Goal: Information Seeking & Learning: Understand process/instructions

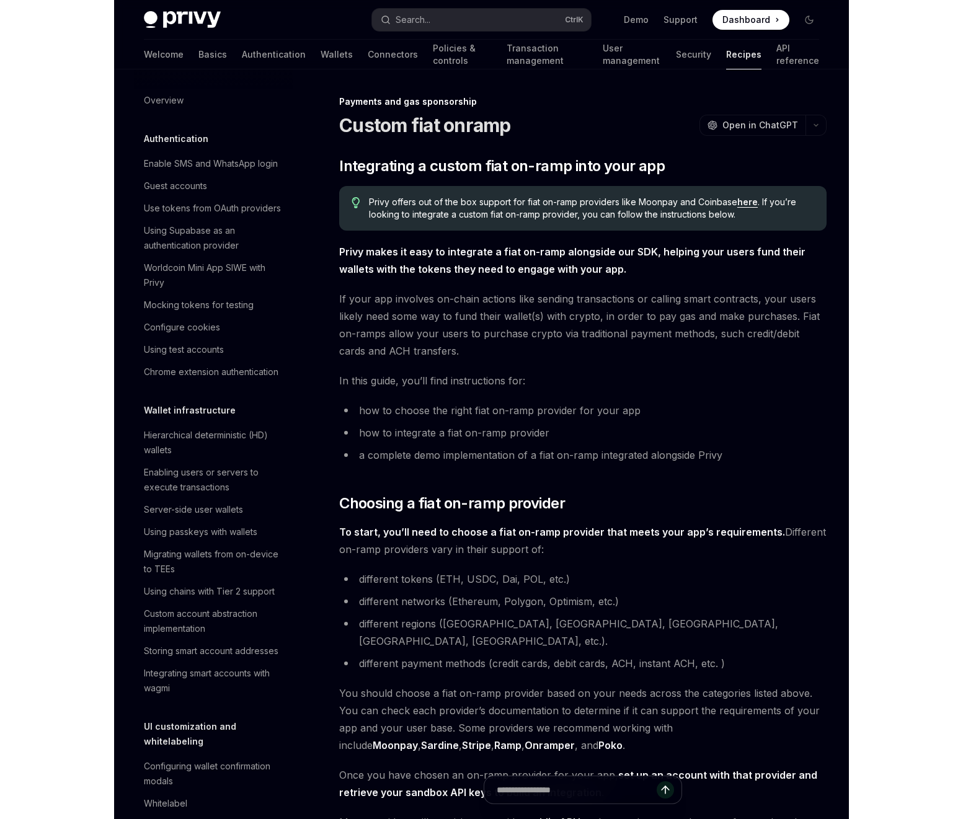
scroll to position [847, 0]
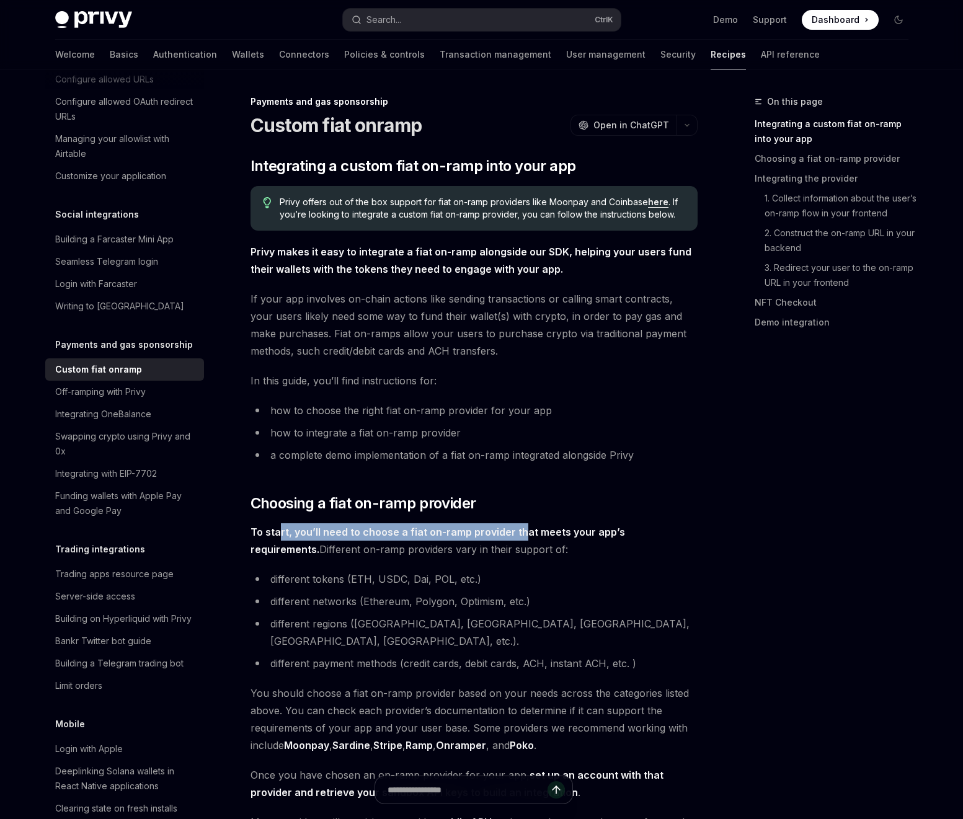
drag, startPoint x: 518, startPoint y: 527, endPoint x: 280, endPoint y: 540, distance: 238.4
click at [280, 540] on span "To start, you’ll need to choose a fiat on-ramp provider that meets your app’s r…" at bounding box center [473, 540] width 447 height 35
click at [133, 399] on div "Off-ramping with Privy" at bounding box center [100, 391] width 90 height 15
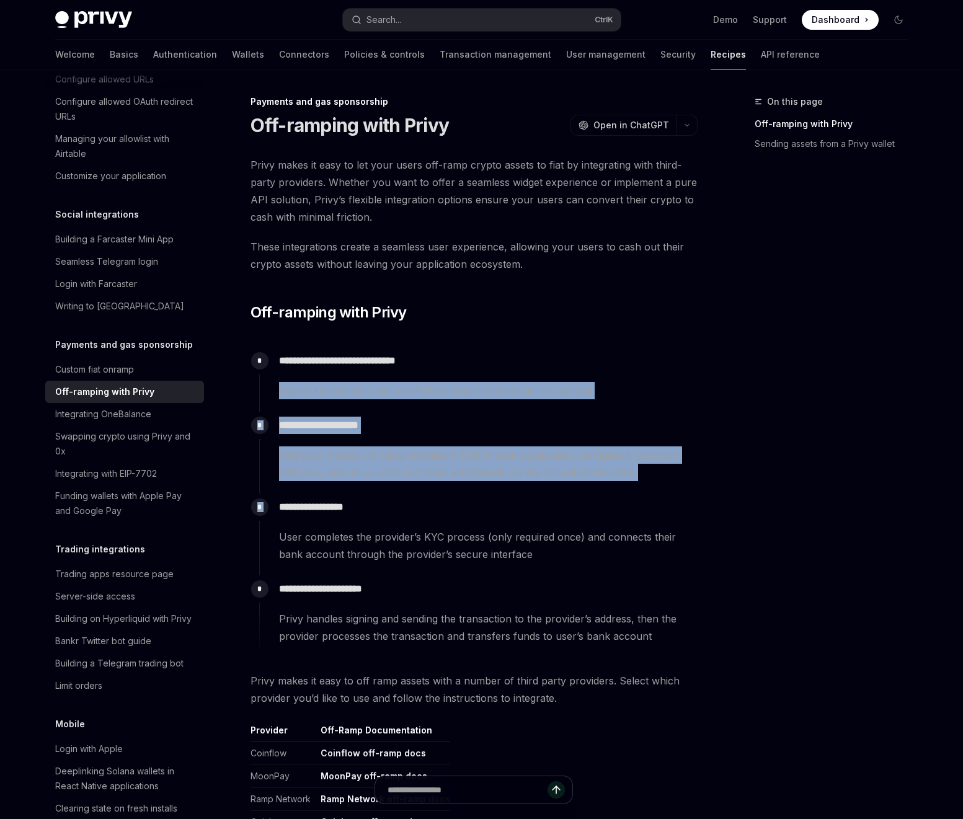
drag, startPoint x: 229, startPoint y: 379, endPoint x: 409, endPoint y: 489, distance: 211.4
click at [419, 494] on div "**********" at bounding box center [357, 668] width 684 height 1149
click at [408, 489] on div "**********" at bounding box center [478, 453] width 438 height 82
click at [319, 465] on span "Add your chosen off-ramp provider’s SDK to your application, configure it with …" at bounding box center [488, 463] width 418 height 35
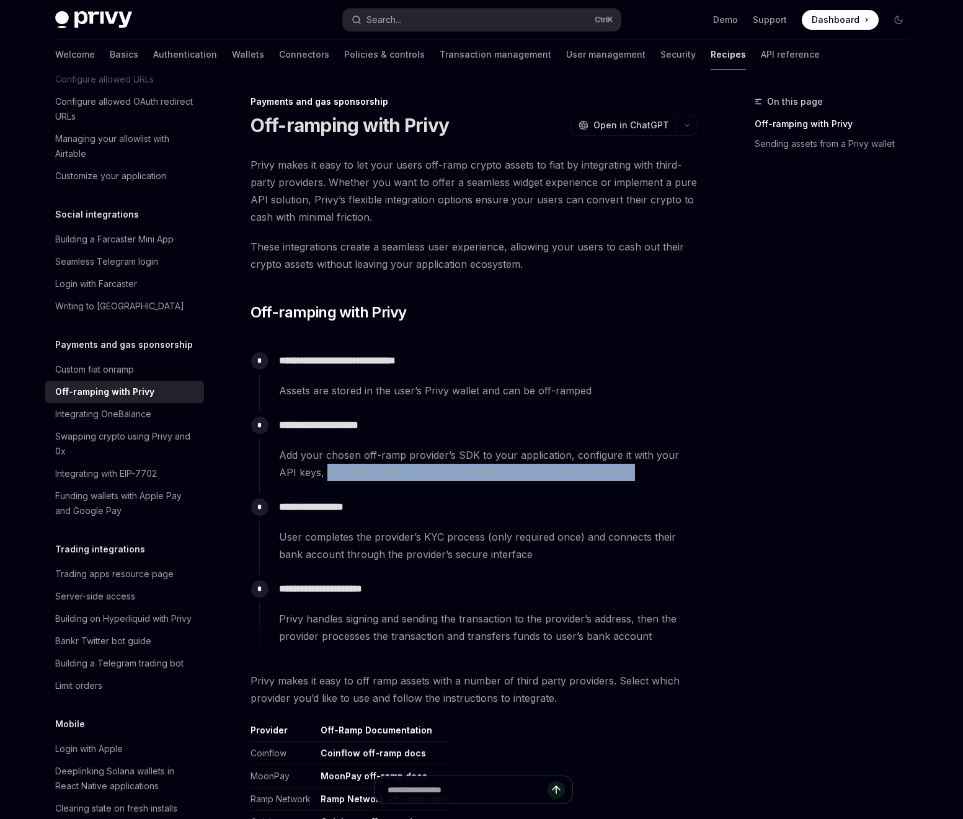
drag, startPoint x: 319, startPoint y: 465, endPoint x: 673, endPoint y: 482, distance: 354.9
click at [673, 482] on div "**********" at bounding box center [478, 453] width 438 height 82
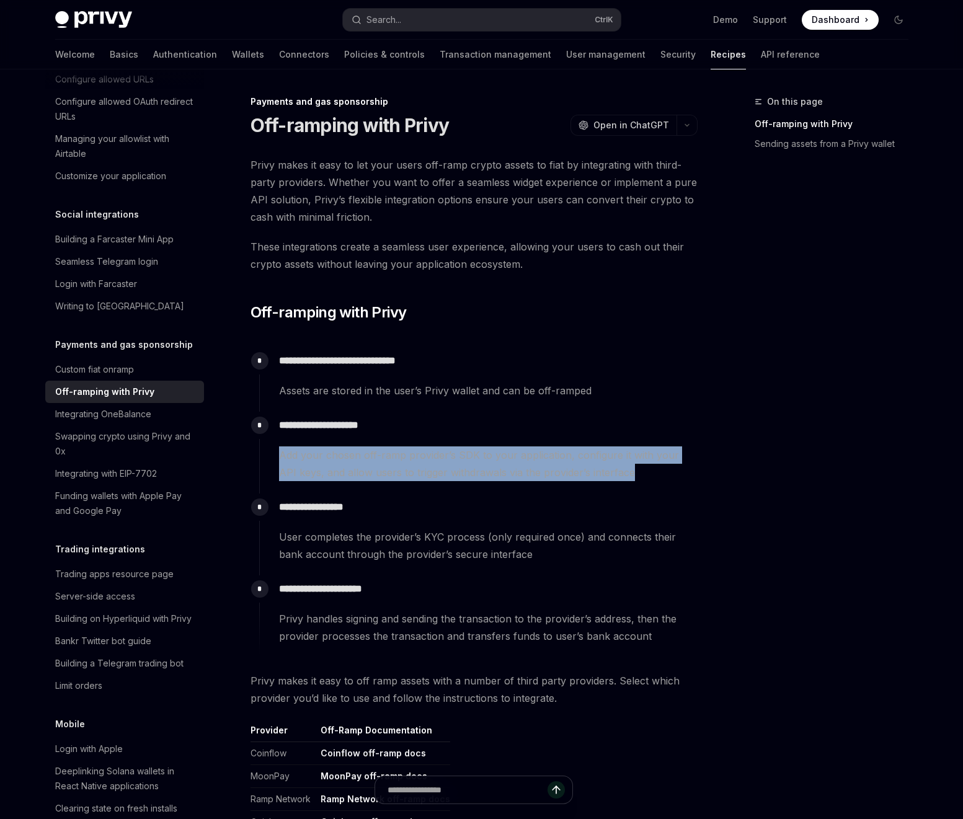
drag, startPoint x: 551, startPoint y: 480, endPoint x: 245, endPoint y: 458, distance: 307.0
click at [245, 458] on div "**********" at bounding box center [357, 668] width 684 height 1149
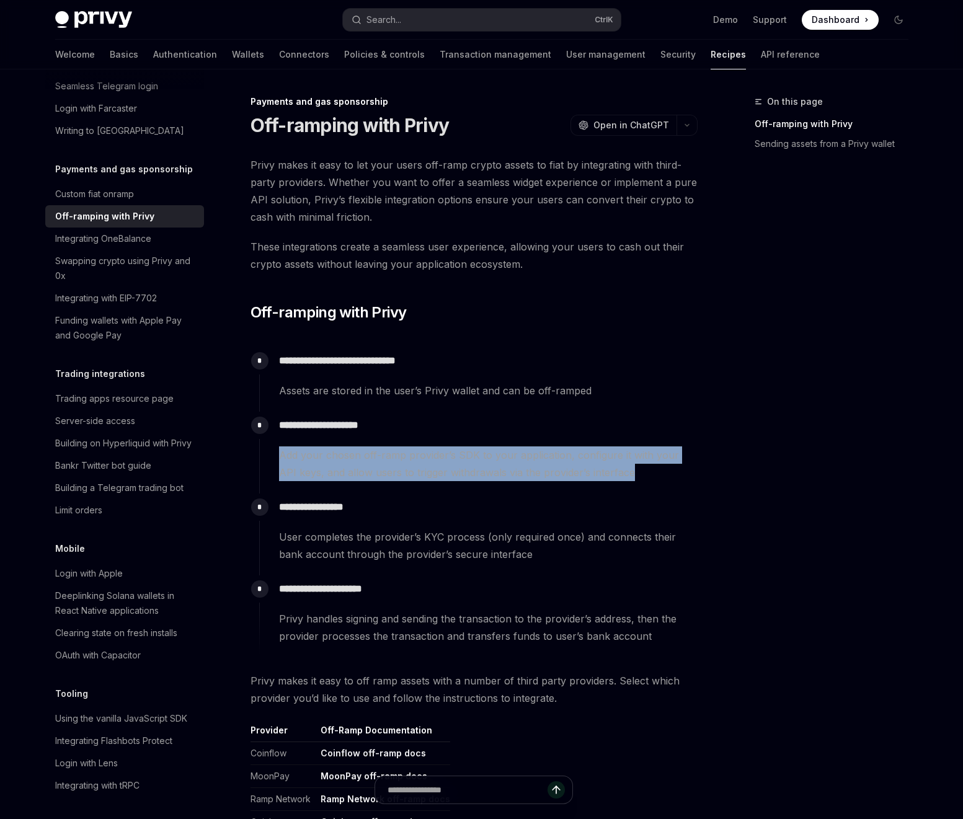
scroll to position [1070, 0]
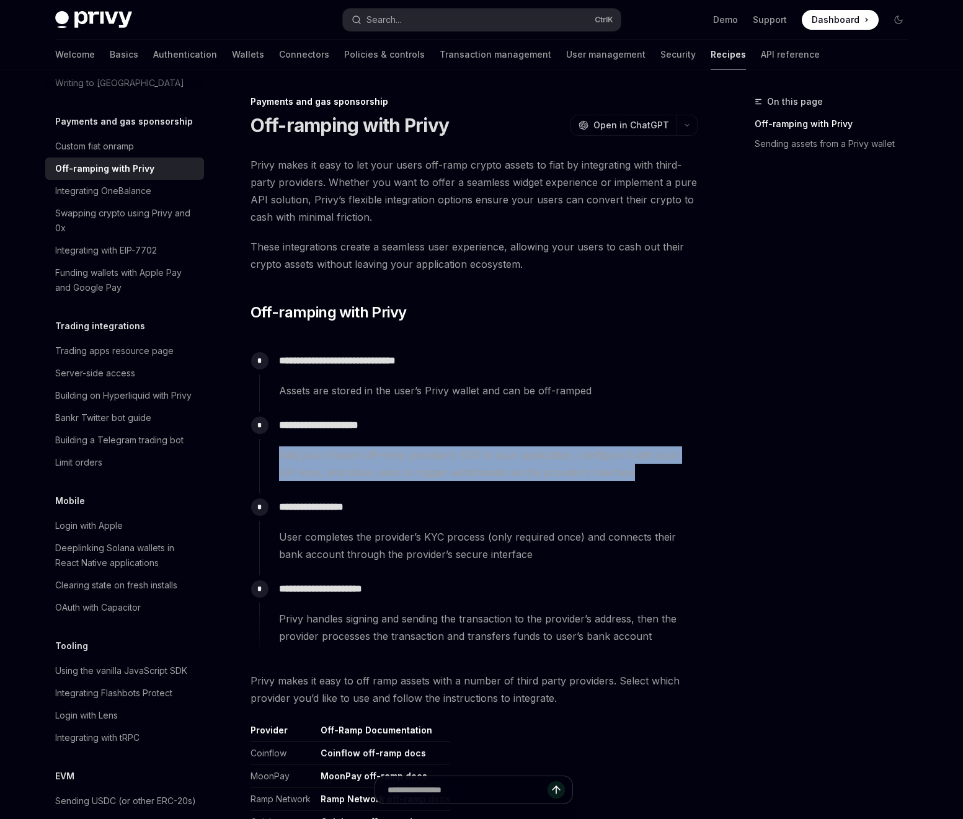
click at [32, 485] on div "**********" at bounding box center [357, 668] width 684 height 1149
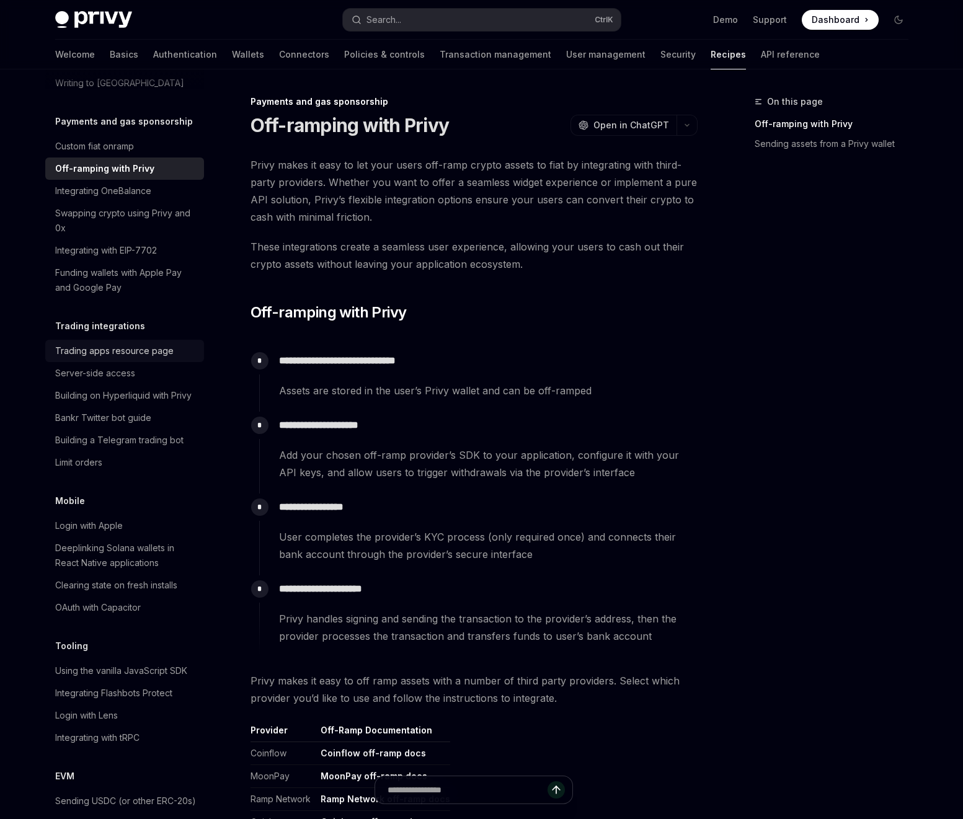
click at [76, 358] on div "Trading apps resource page" at bounding box center [114, 350] width 118 height 15
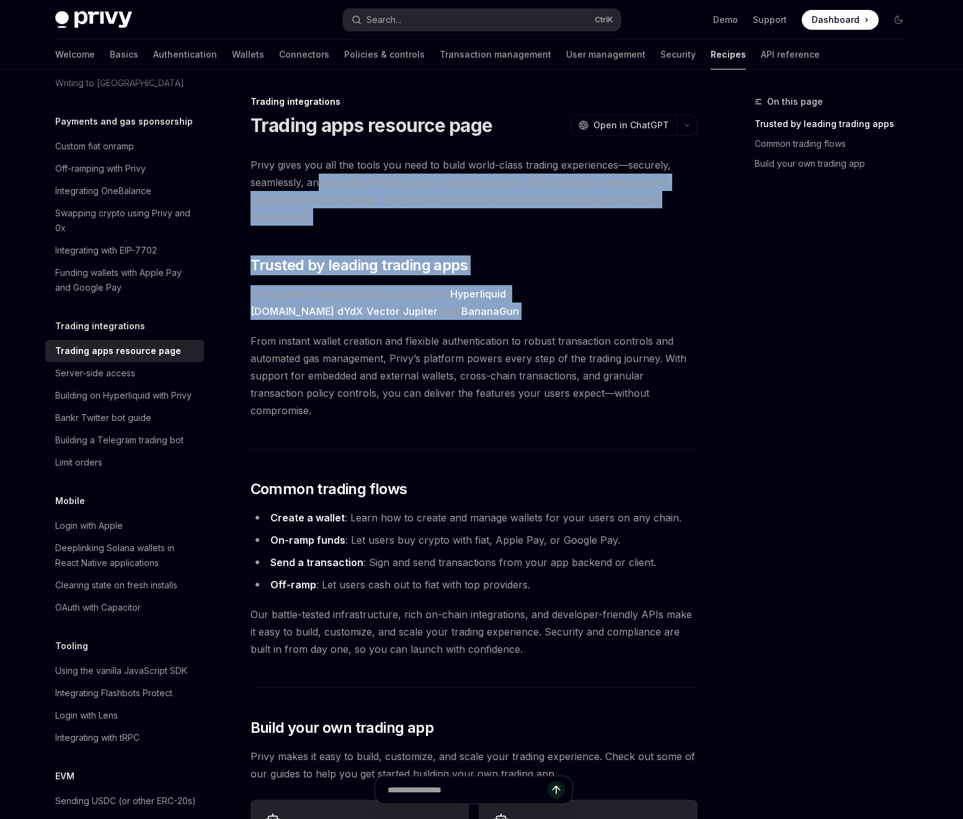
drag, startPoint x: 330, startPoint y: 184, endPoint x: 619, endPoint y: 319, distance: 319.4
click at [619, 319] on div "Privy gives you all the tools you need to build world-class trading experiences…" at bounding box center [473, 764] width 447 height 1216
click at [619, 319] on span "Privy powers leading trading apps such as Hyperliquid , [DOMAIN_NAME] , dYdX , …" at bounding box center [473, 302] width 447 height 35
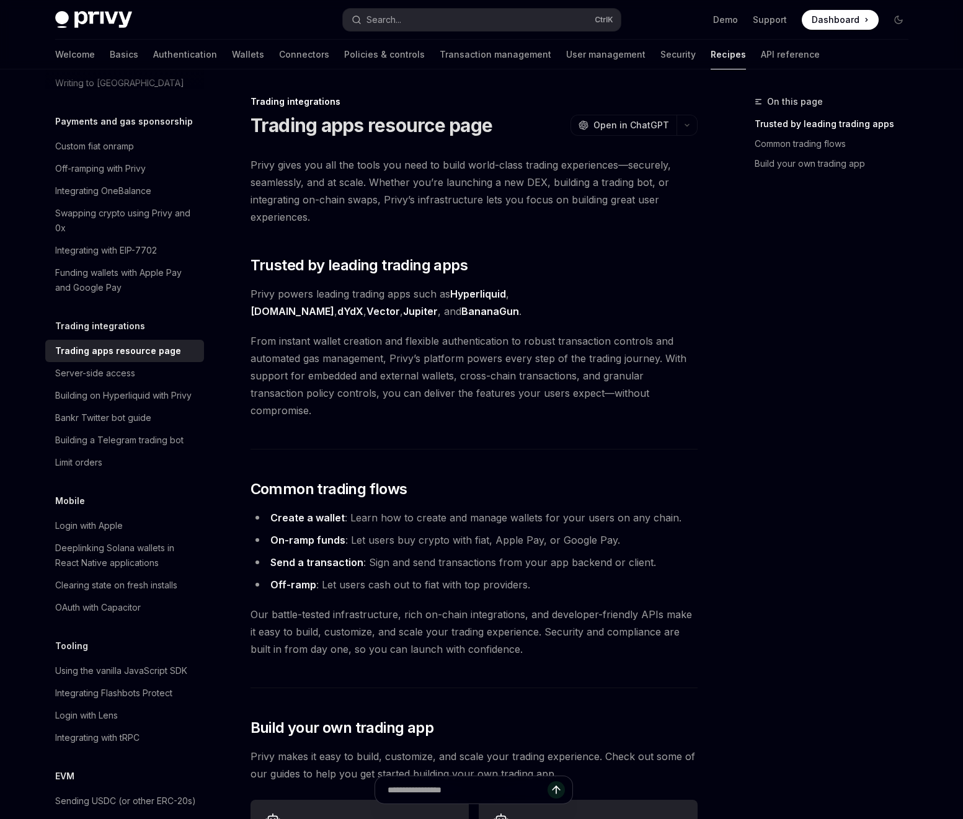
drag, startPoint x: 619, startPoint y: 319, endPoint x: 612, endPoint y: 314, distance: 9.3
click at [612, 314] on span "Privy powers leading trading apps such as Hyperliquid , [DOMAIN_NAME] , dYdX , …" at bounding box center [473, 302] width 447 height 35
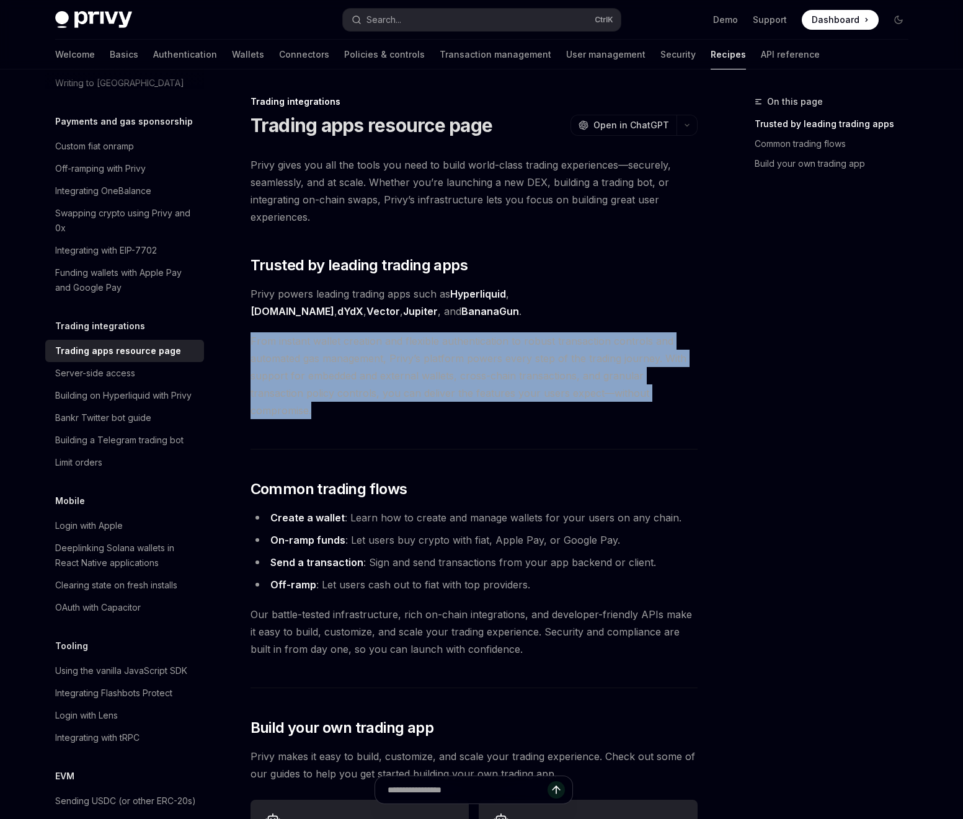
drag, startPoint x: 248, startPoint y: 333, endPoint x: 649, endPoint y: 414, distance: 409.2
click at [649, 414] on div "Trading integrations Trading apps resource page OpenAI Open in ChatGPT OpenAI O…" at bounding box center [357, 833] width 684 height 1478
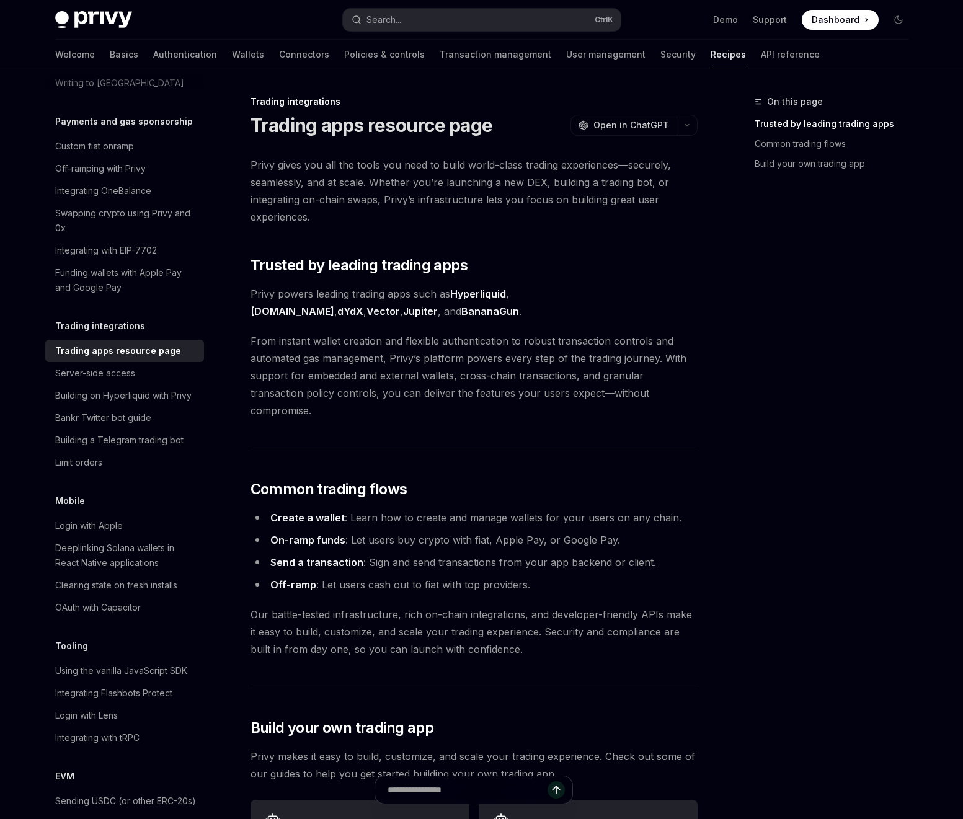
click at [644, 415] on div "Privy gives you all the tools you need to build world-class trading experiences…" at bounding box center [473, 764] width 447 height 1216
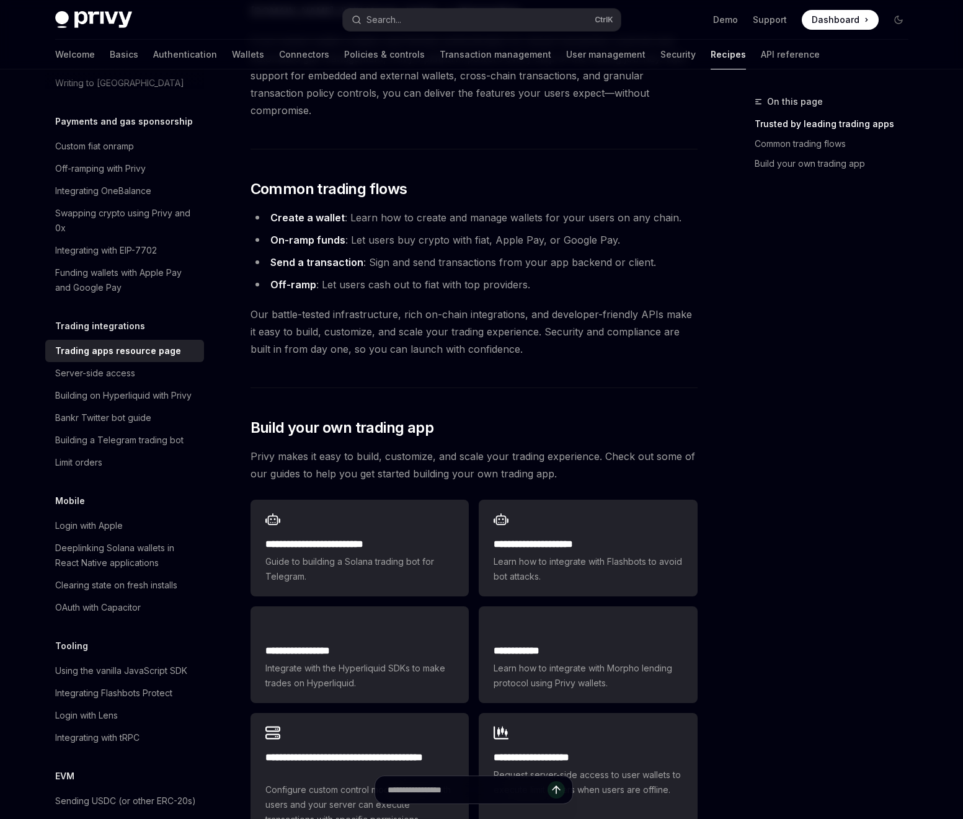
scroll to position [372, 0]
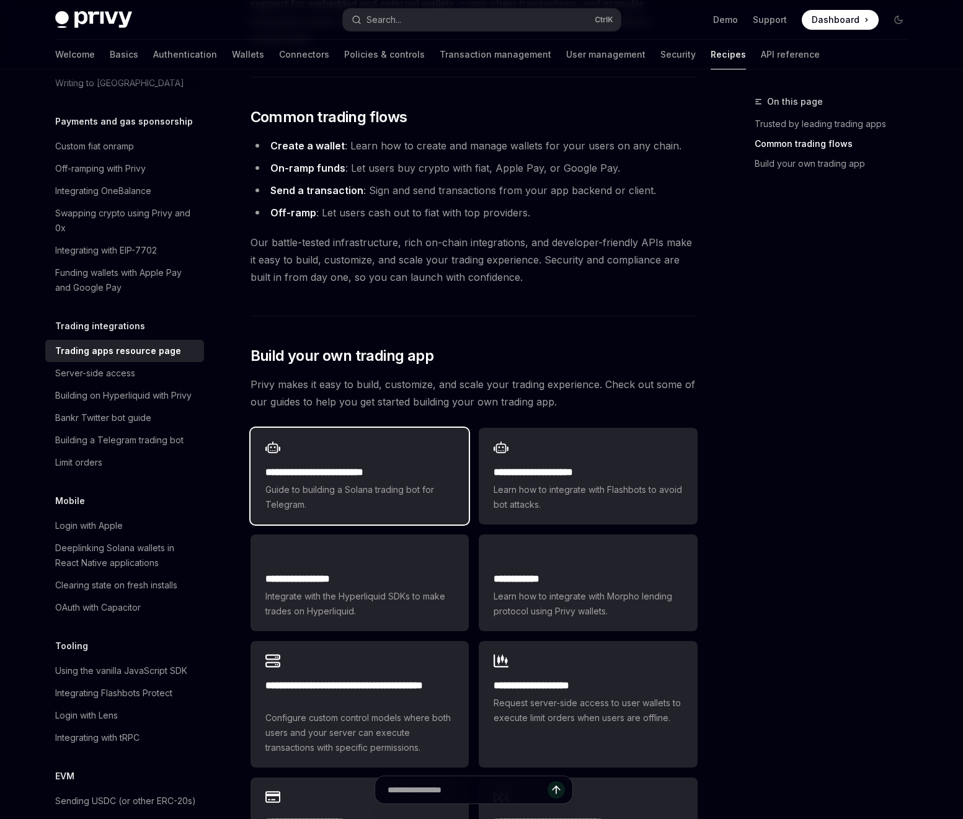
click at [413, 436] on div "**********" at bounding box center [359, 476] width 218 height 97
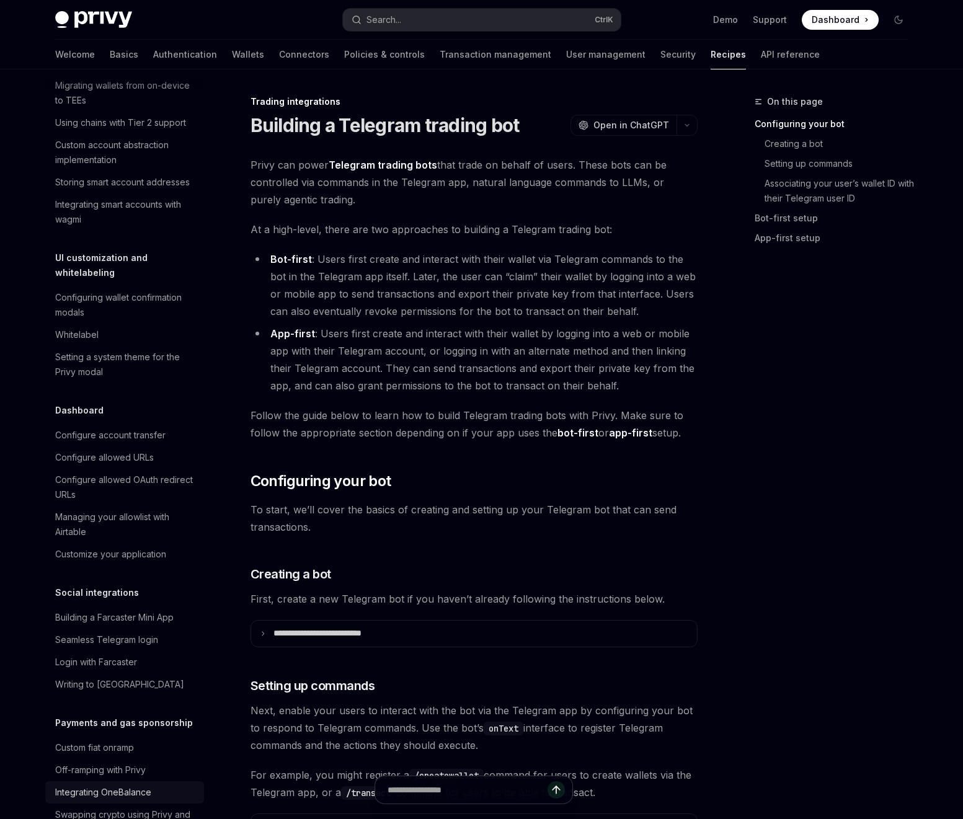
scroll to position [400, 0]
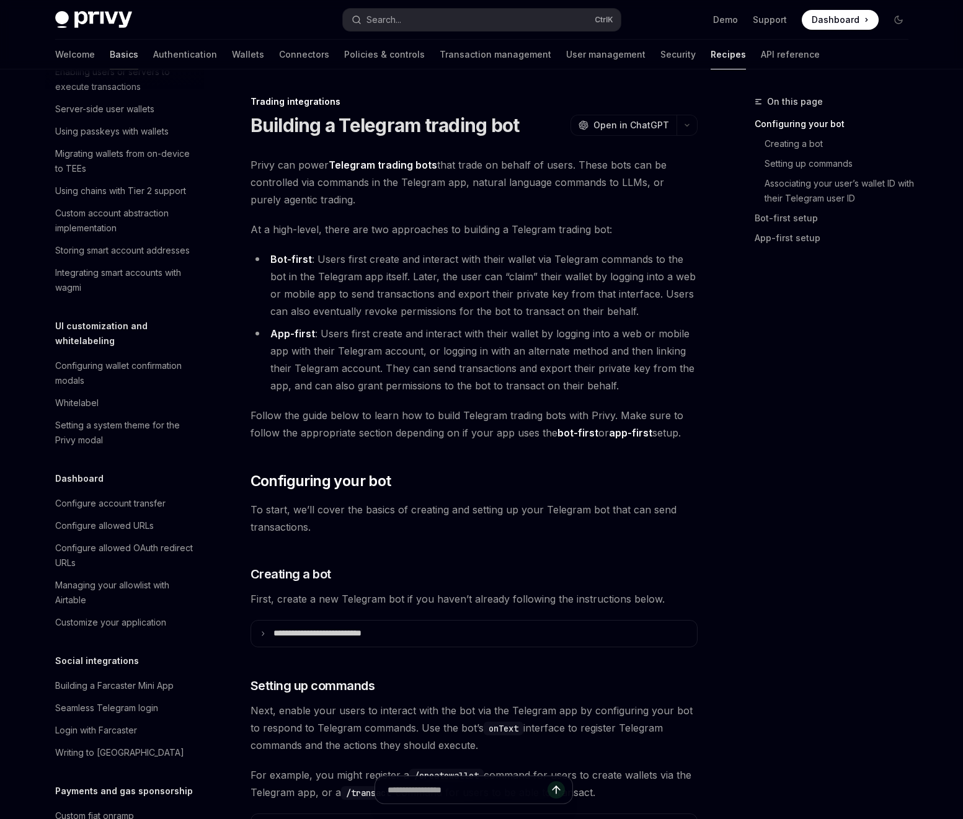
click at [110, 65] on link "Basics" at bounding box center [124, 55] width 29 height 30
type textarea "*"
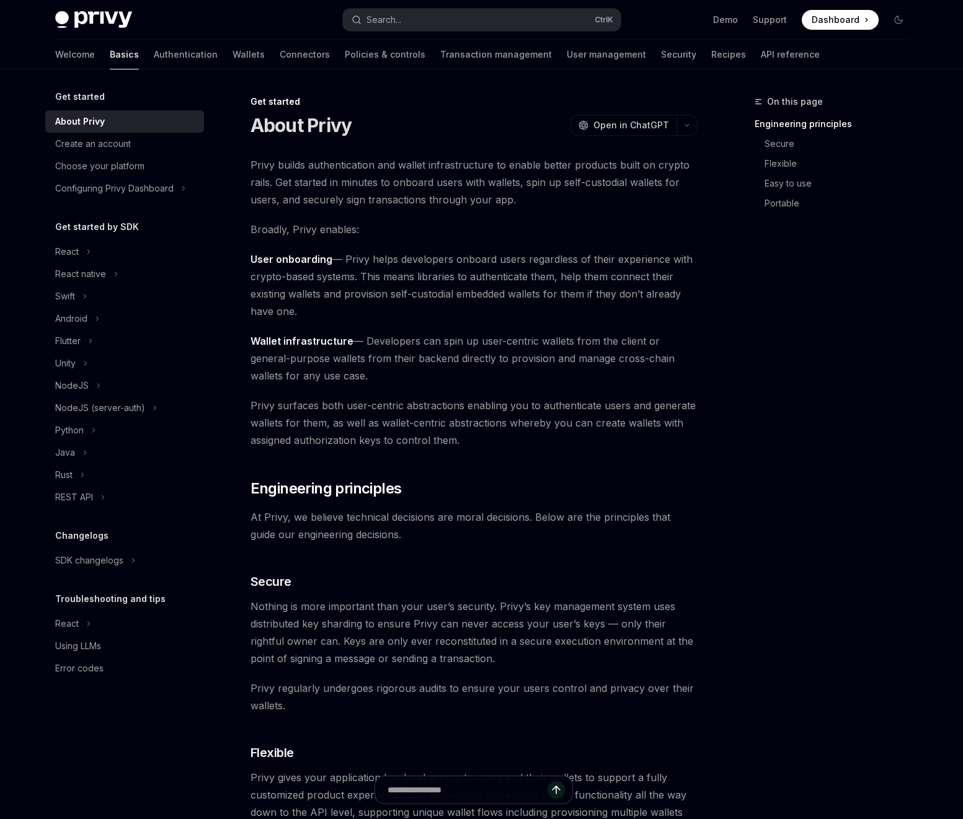
click at [369, 366] on span "Wallet infrastructure — Developers can spin up user-centric wallets from the cl…" at bounding box center [473, 358] width 447 height 52
click at [410, 24] on button "Search... Ctrl K" at bounding box center [482, 20] width 278 height 22
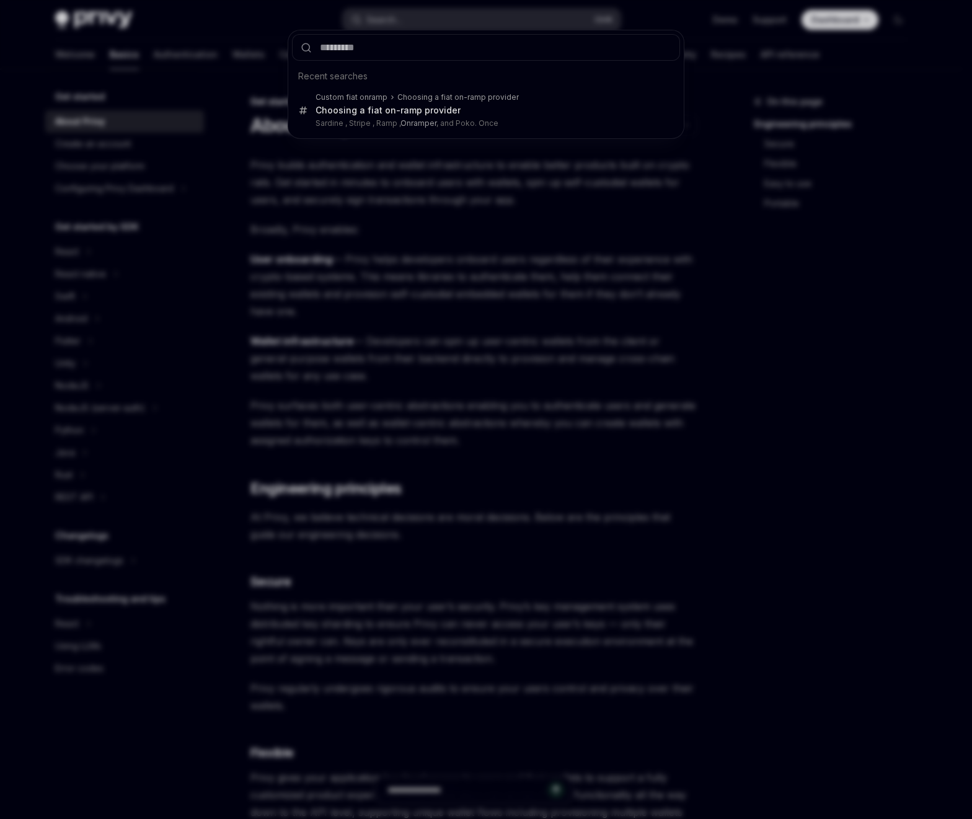
type input "*"
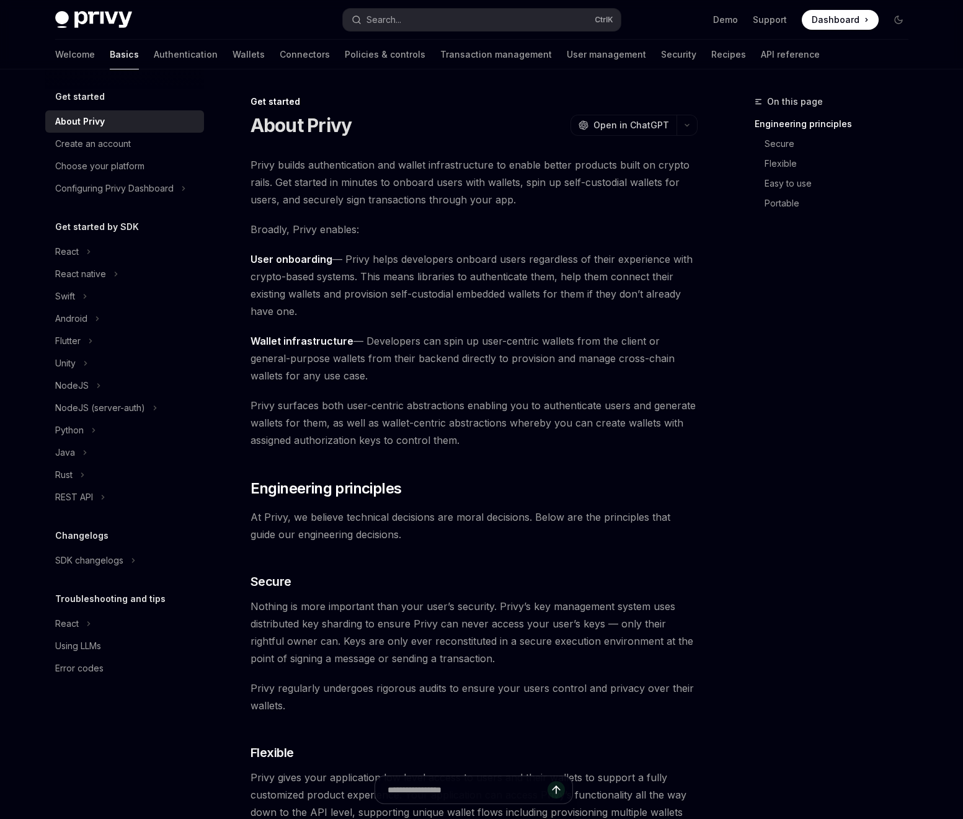
scroll to position [847, 0]
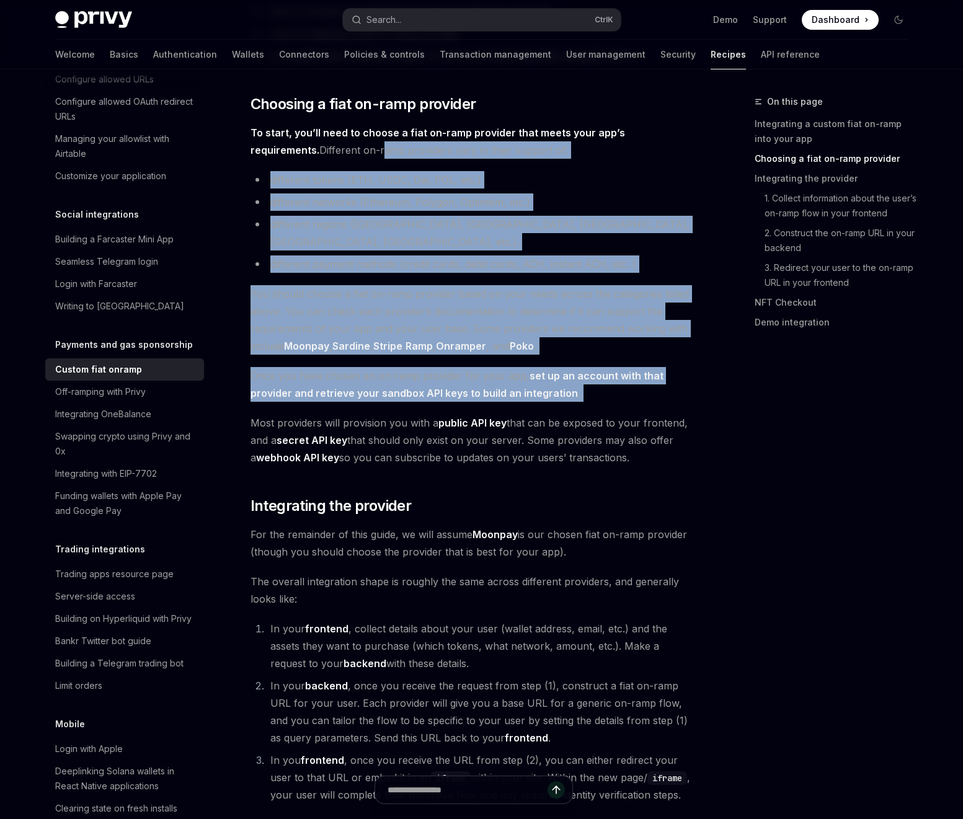
drag, startPoint x: 311, startPoint y: 153, endPoint x: 702, endPoint y: 387, distance: 456.1
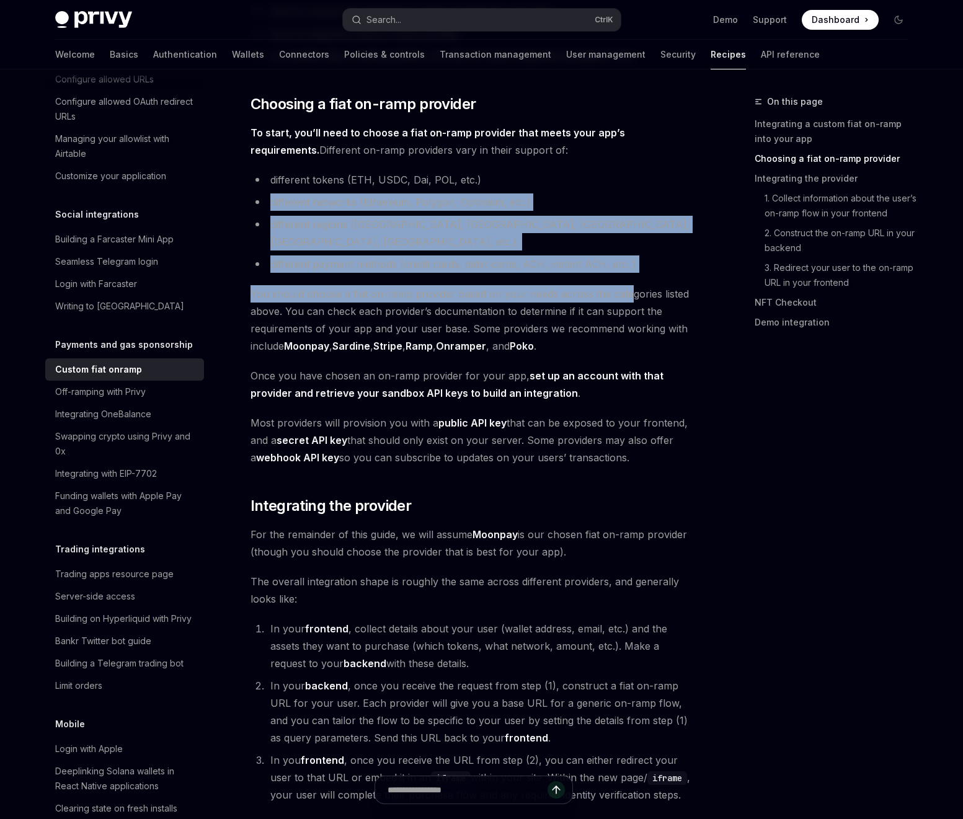
drag, startPoint x: 258, startPoint y: 208, endPoint x: 628, endPoint y: 283, distance: 378.2
click at [628, 285] on span "You should choose a fiat on-ramp provider based on your needs across the catego…" at bounding box center [473, 319] width 447 height 69
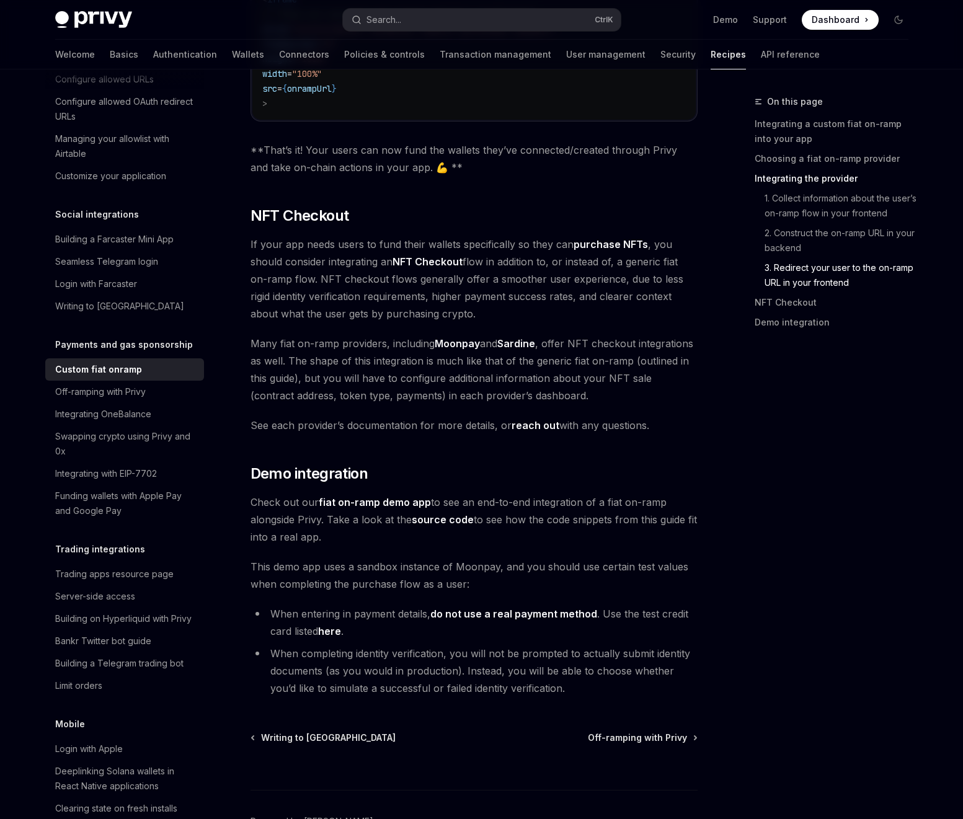
scroll to position [4258, 0]
click at [364, 495] on link "fiat on-ramp demo app" at bounding box center [375, 501] width 112 height 13
click at [438, 254] on strong "NFT Checkout" at bounding box center [427, 260] width 70 height 12
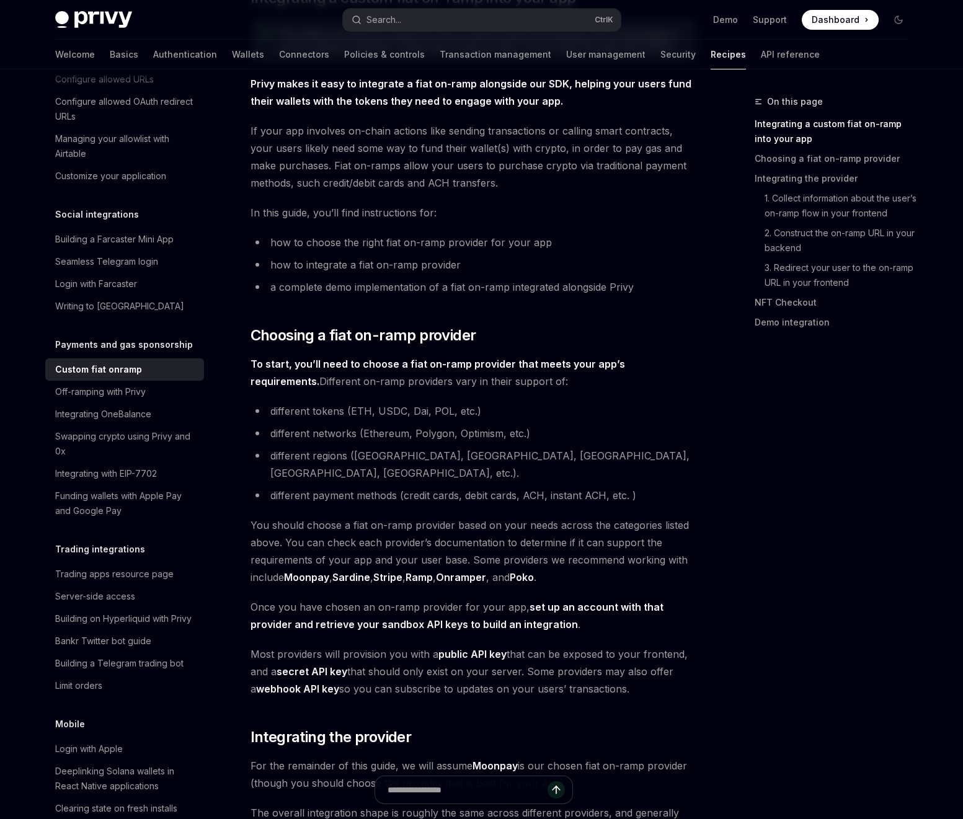
scroll to position [167, 0]
click at [459, 571] on link "Onramper" at bounding box center [461, 577] width 50 height 13
click at [734, 579] on div "On this page Integrating a custom fiat on-ramp into your app Choosing a fiat on…" at bounding box center [824, 456] width 188 height 725
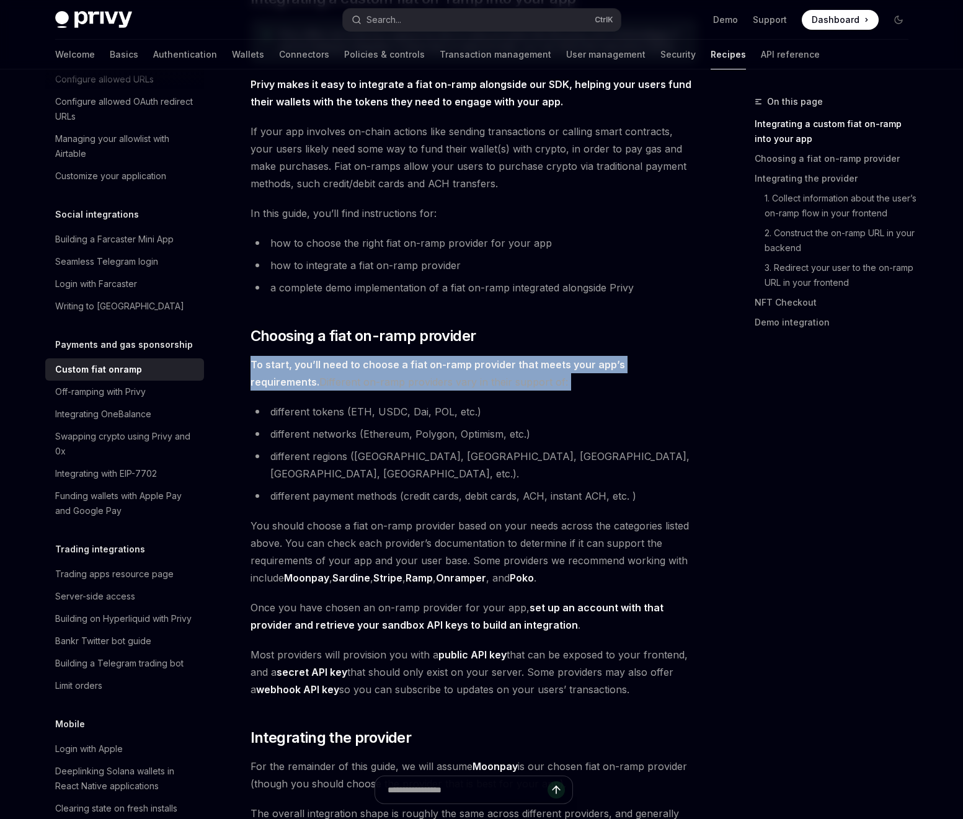
drag, startPoint x: 260, startPoint y: 350, endPoint x: 529, endPoint y: 400, distance: 273.0
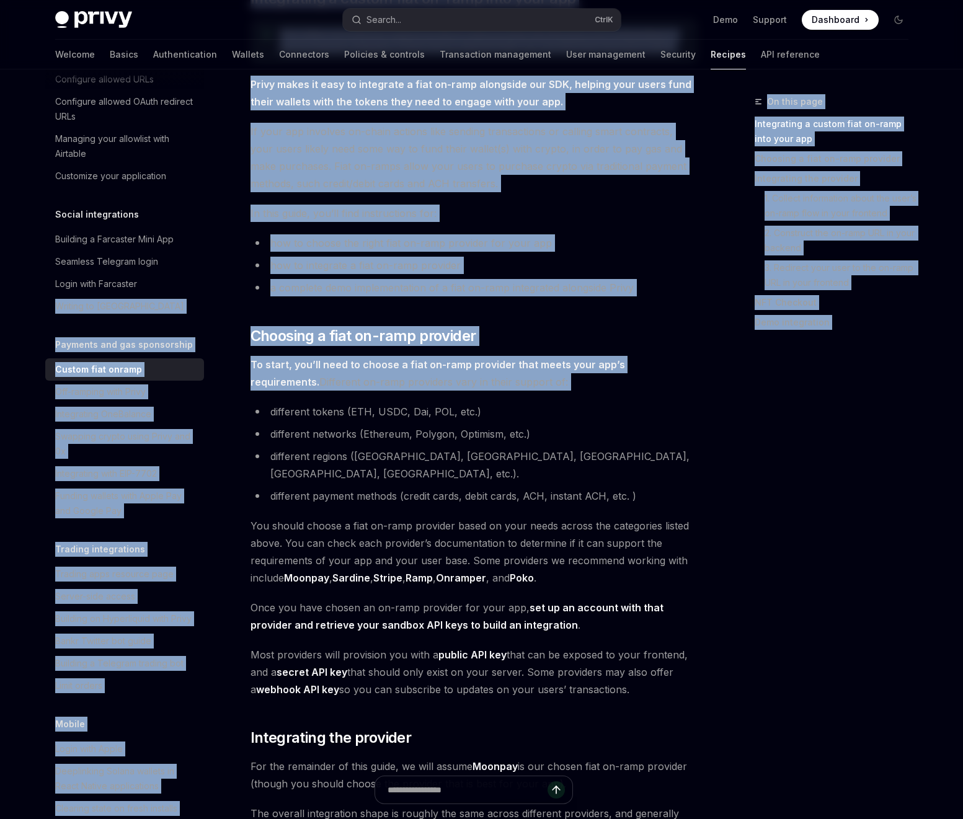
drag, startPoint x: 469, startPoint y: 392, endPoint x: 219, endPoint y: 357, distance: 252.2
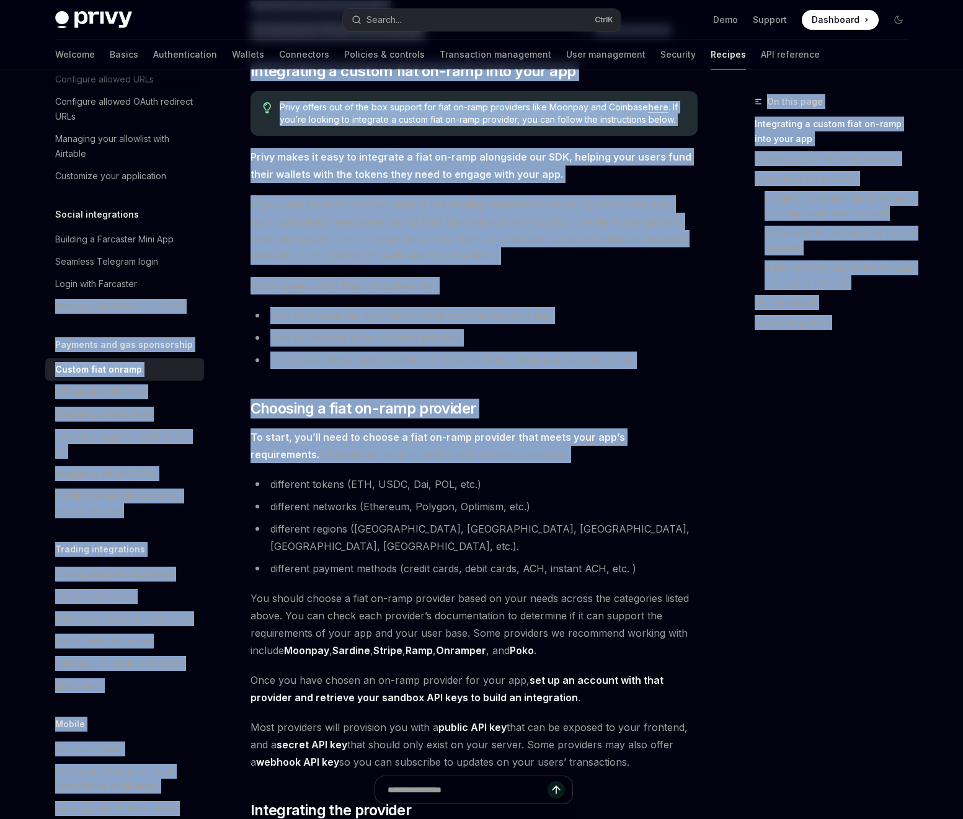
scroll to position [93, 0]
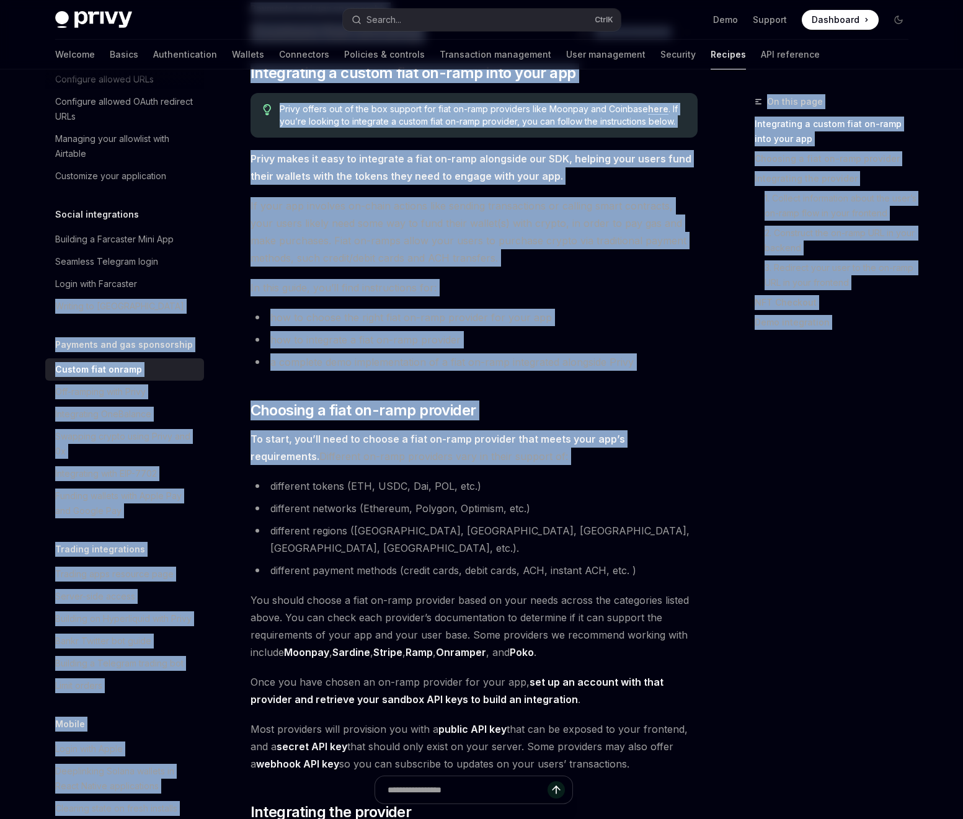
click at [495, 261] on span "If your app involves on-chain actions like sending transactions or calling smar…" at bounding box center [473, 231] width 447 height 69
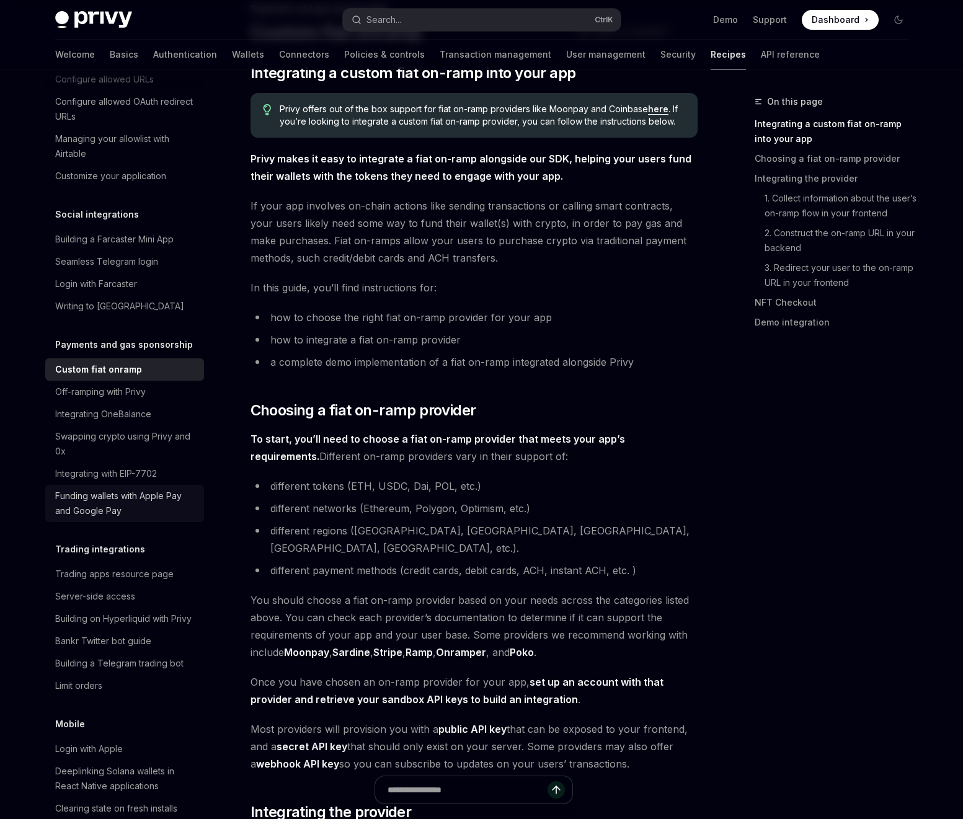
click at [115, 518] on div "Funding wallets with Apple Pay and Google Pay" at bounding box center [125, 503] width 141 height 30
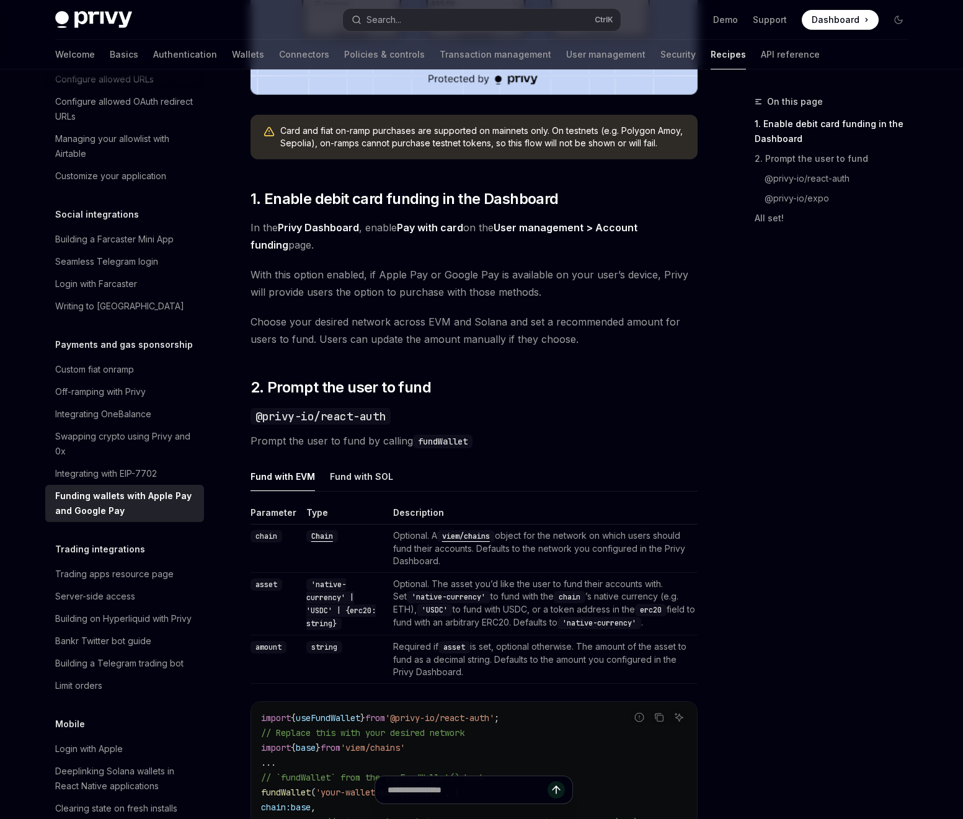
scroll to position [521, 0]
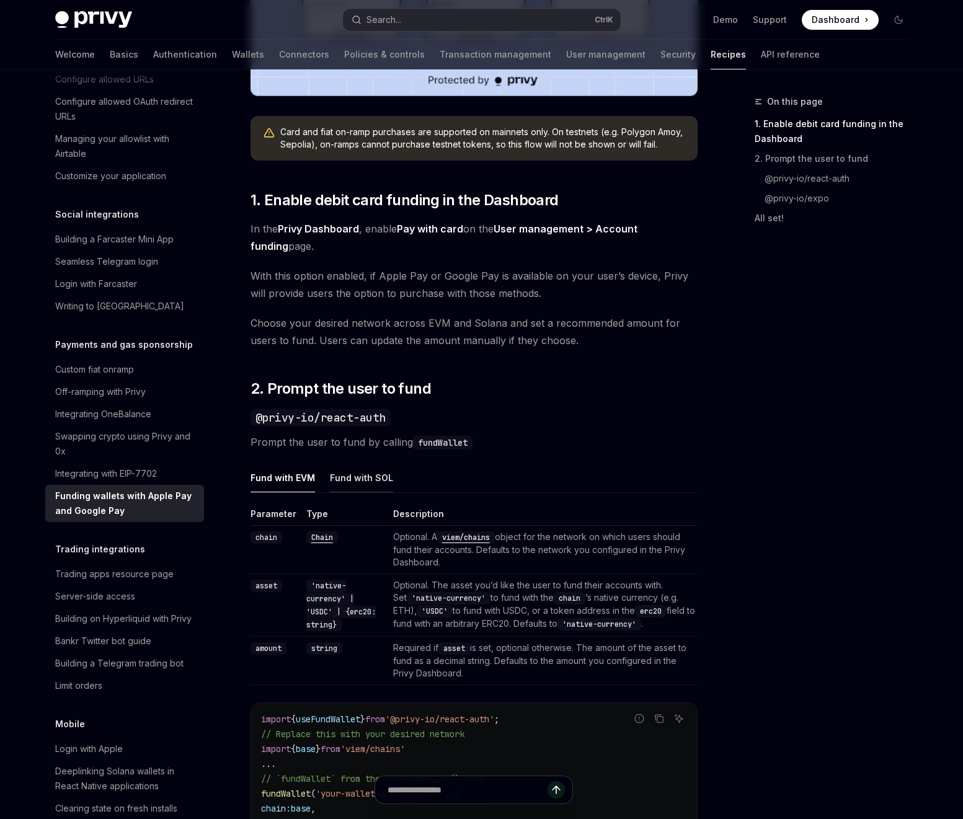
click at [361, 480] on div "Fund with SOL" at bounding box center [361, 477] width 63 height 29
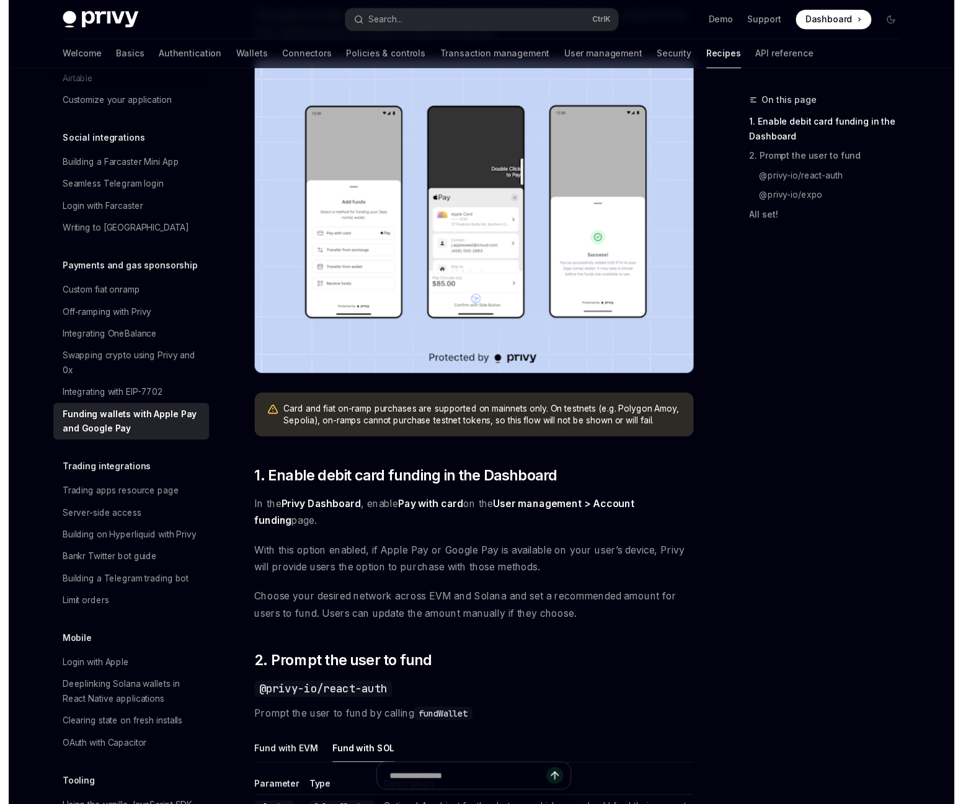
scroll to position [74, 0]
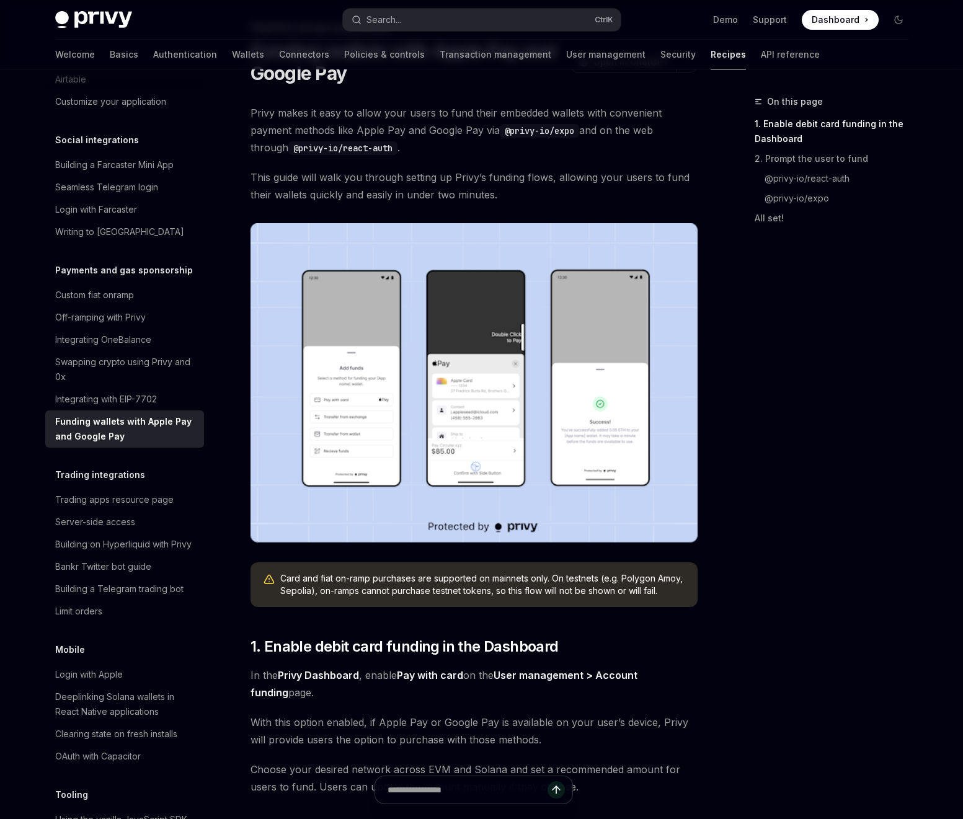
type textarea "*"
